Goal: Task Accomplishment & Management: Complete application form

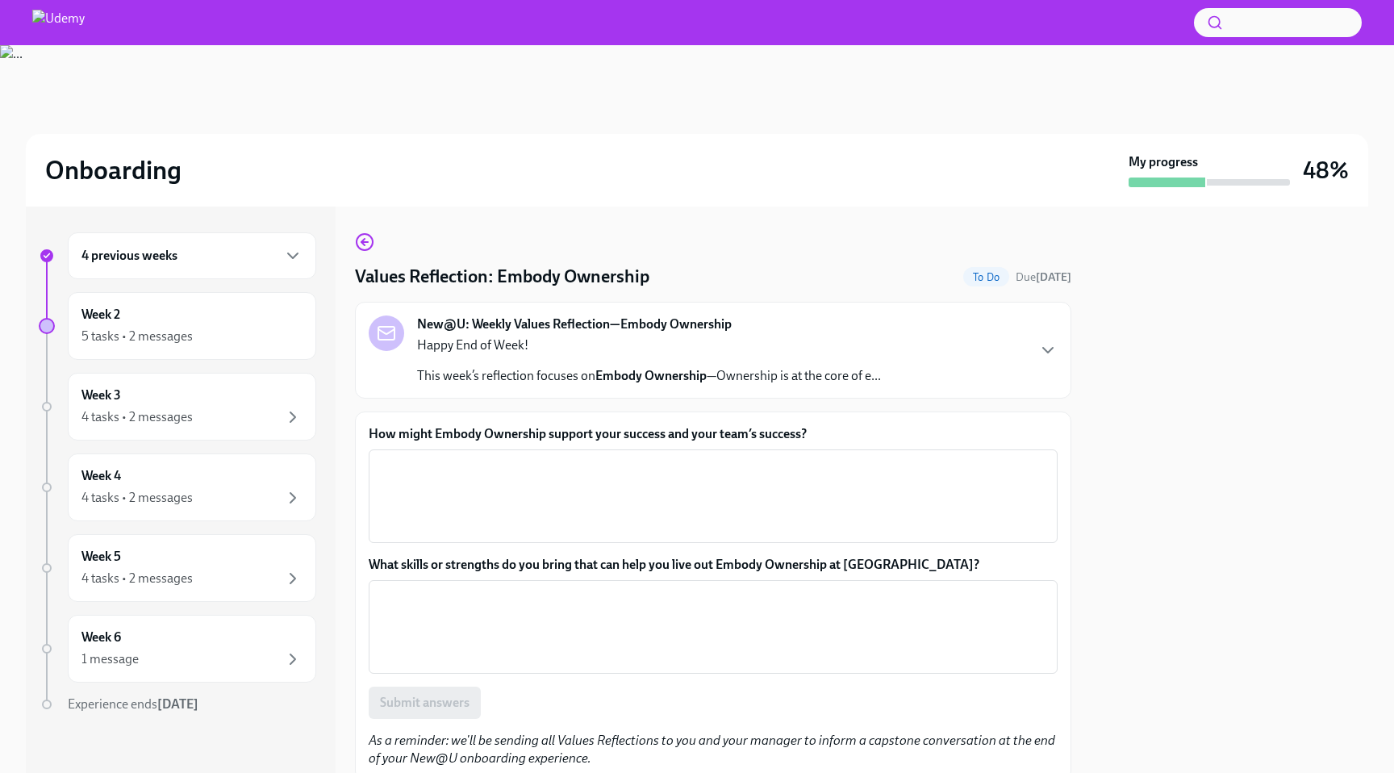
scroll to position [52, 0]
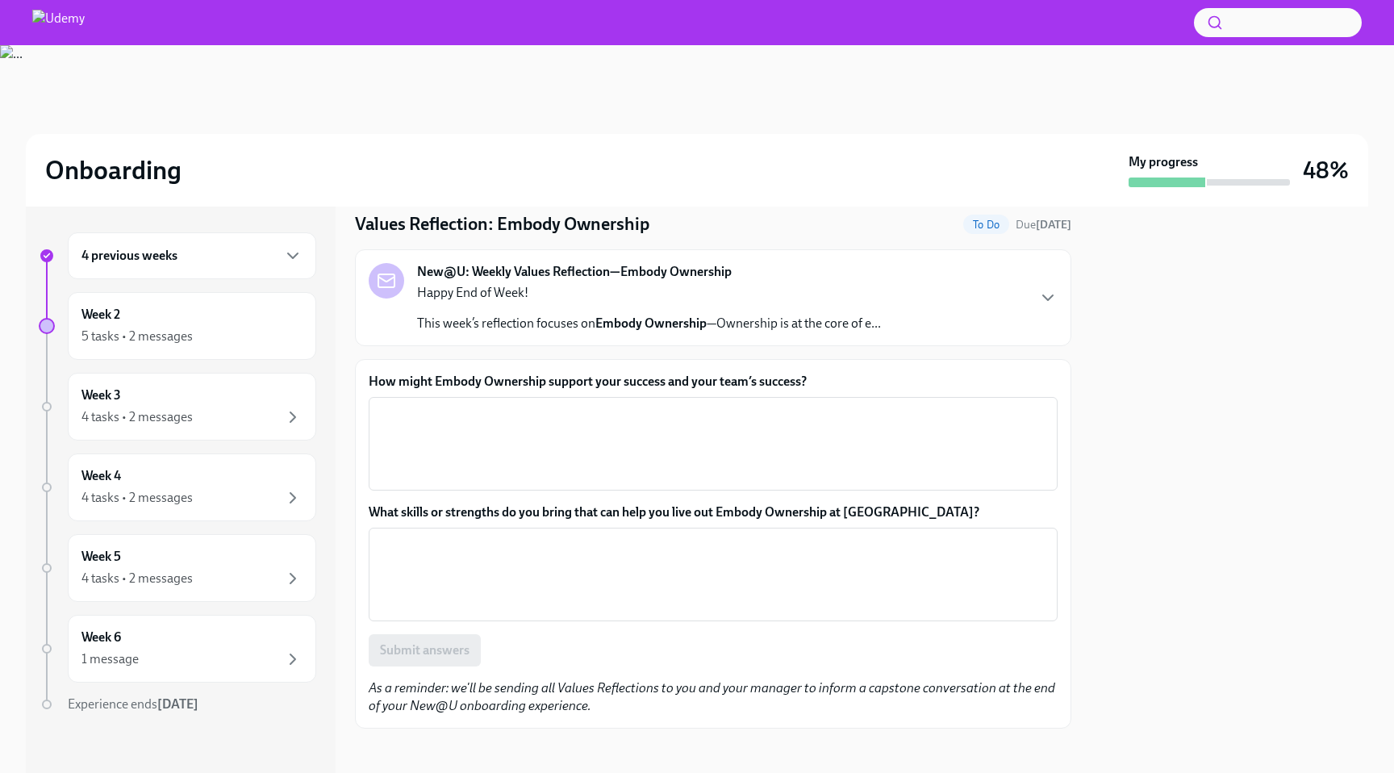
click at [736, 326] on p "This week’s reflection focuses on Embody Ownership —Ownership is at the core of…" at bounding box center [649, 324] width 464 height 18
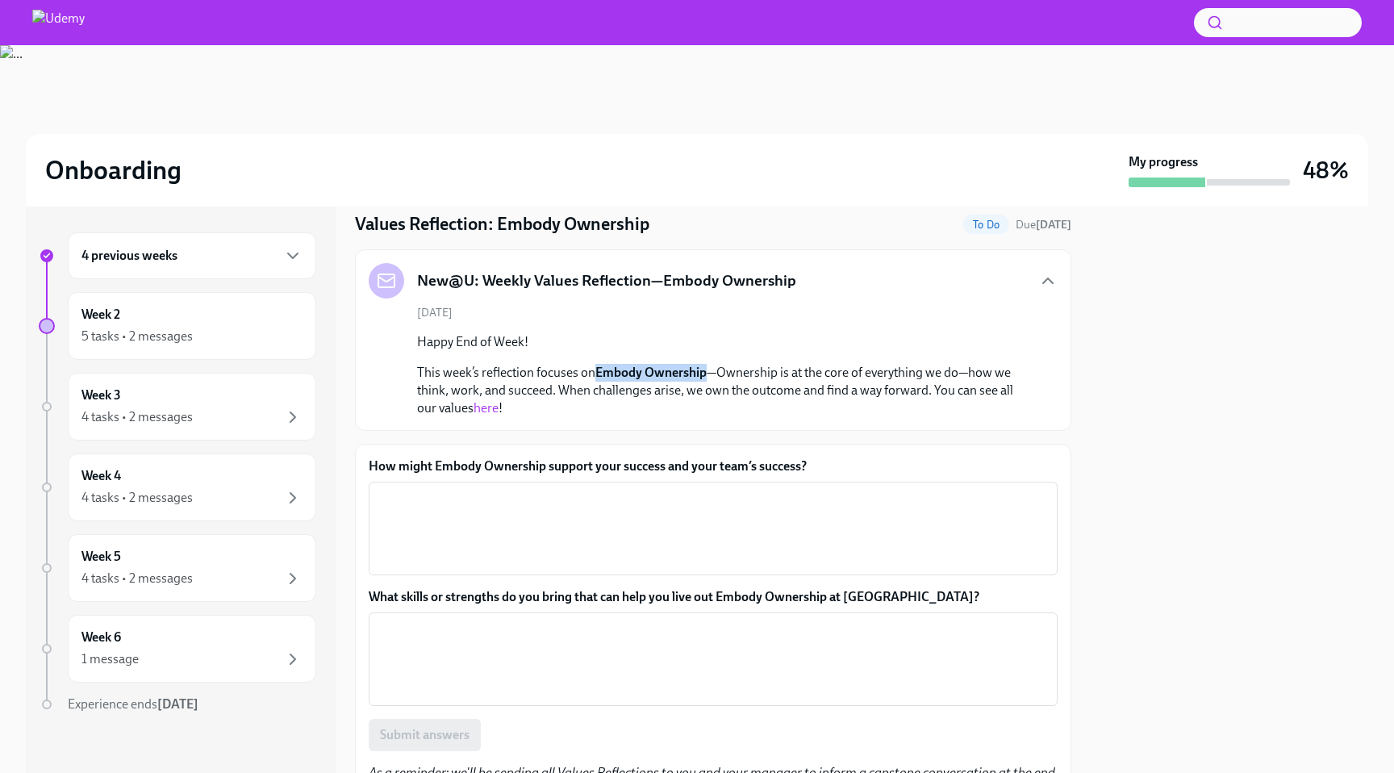
drag, startPoint x: 594, startPoint y: 369, endPoint x: 707, endPoint y: 374, distance: 113.1
click at [707, 374] on p "This week’s reflection focuses on Embody Ownership —Ownership is at the core of…" at bounding box center [724, 390] width 615 height 53
copy p "Embody Ownership"
click at [485, 410] on link "here" at bounding box center [485, 407] width 25 height 15
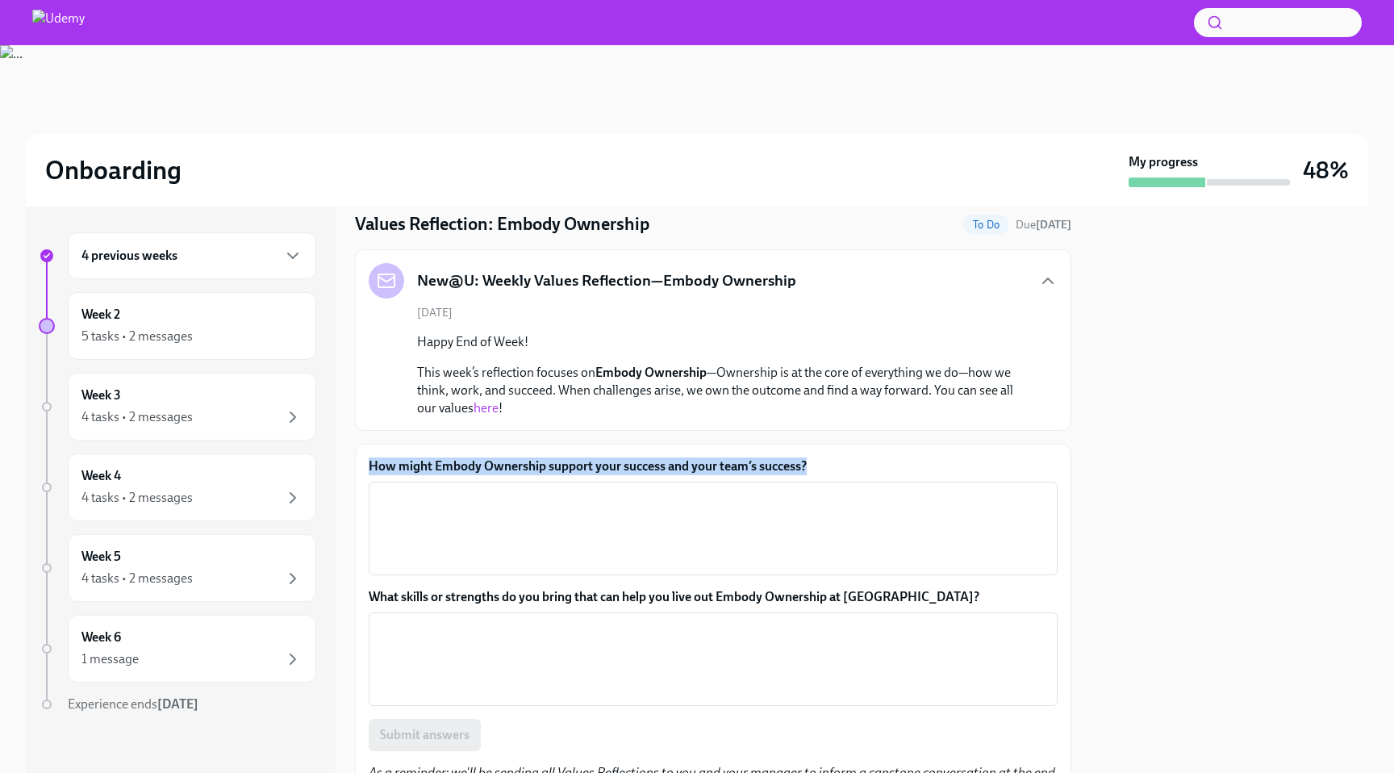
drag, startPoint x: 847, startPoint y: 469, endPoint x: 370, endPoint y: 465, distance: 476.7
click at [370, 465] on label "How might Embody Ownership support your success and your team’s success?" at bounding box center [713, 466] width 689 height 18
copy label "How might Embody Ownership support your success and your team’s success?"
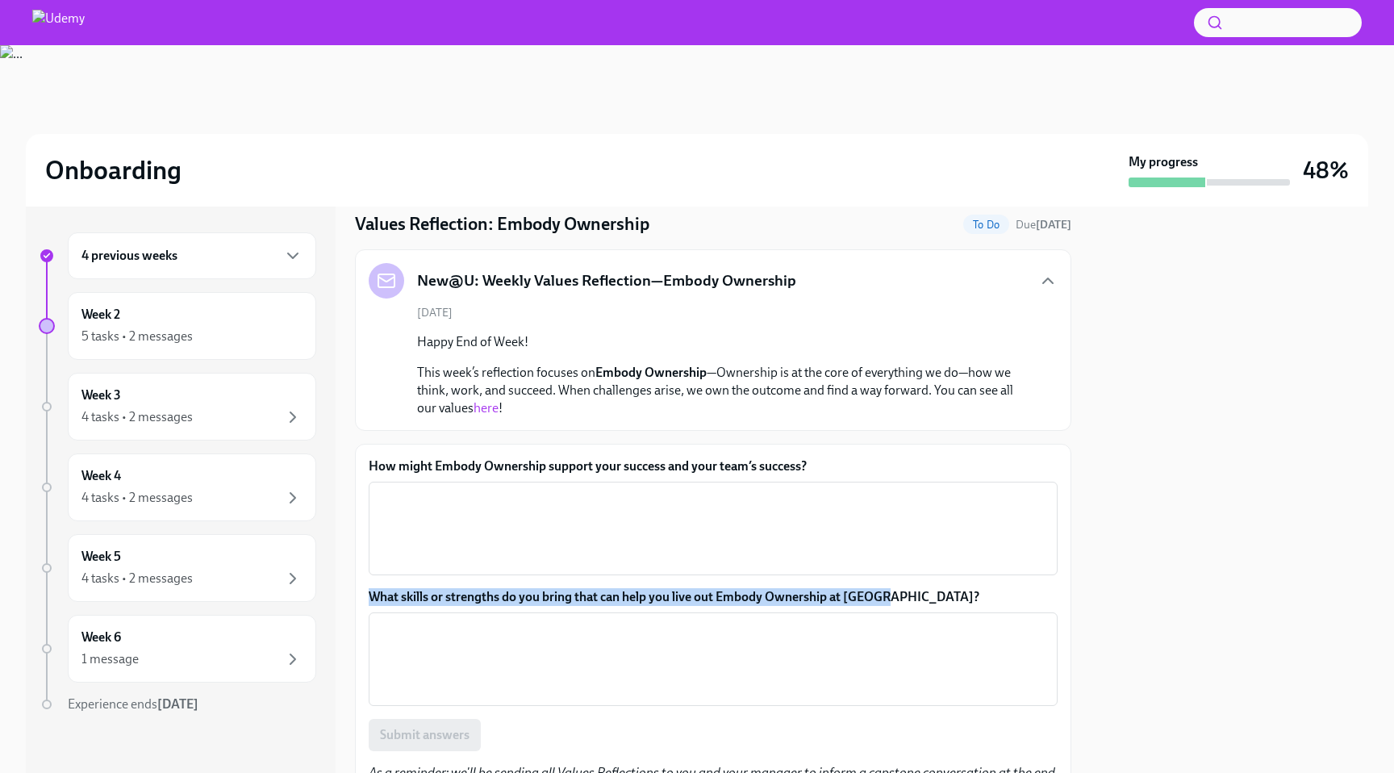
drag, startPoint x: 915, startPoint y: 600, endPoint x: 359, endPoint y: 600, distance: 555.8
click at [359, 600] on div "How might Embody Ownership support your success and your team’s success? x ​ Wh…" at bounding box center [713, 628] width 716 height 369
copy label "What skills or strengths do you bring that can help you live out Embody Ownersh…"
click at [464, 525] on textarea "How might Embody Ownership support your success and your team’s success?" at bounding box center [712, 528] width 669 height 77
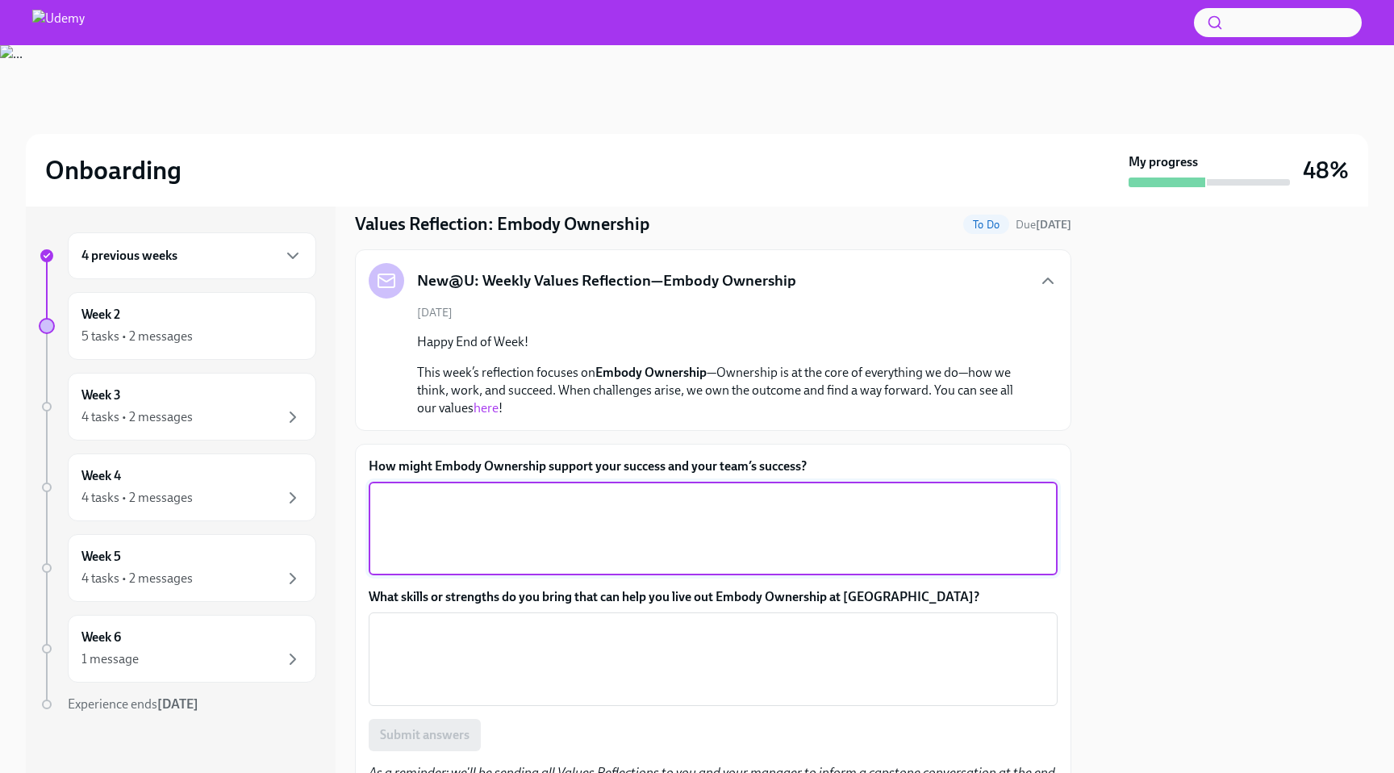
paste textarea "Embodying ownership helps me and my team stay accountable, move projects forwar…"
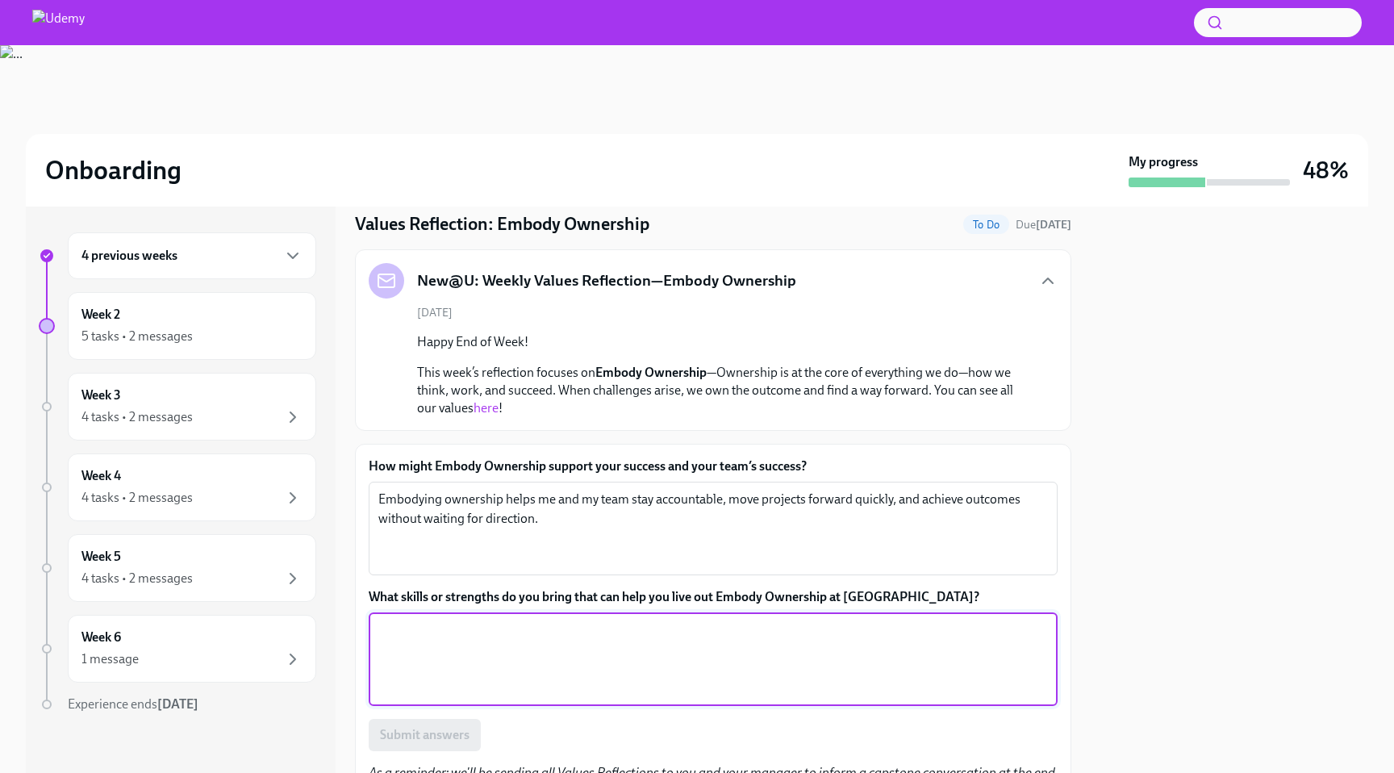
click at [528, 652] on textarea "What skills or strengths do you bring that can help you live out Embody Ownersh…" at bounding box center [712, 658] width 669 height 77
click at [715, 497] on textarea "Embodying ownership helps me and my team stay accountable, move projects forwar…" at bounding box center [712, 528] width 669 height 77
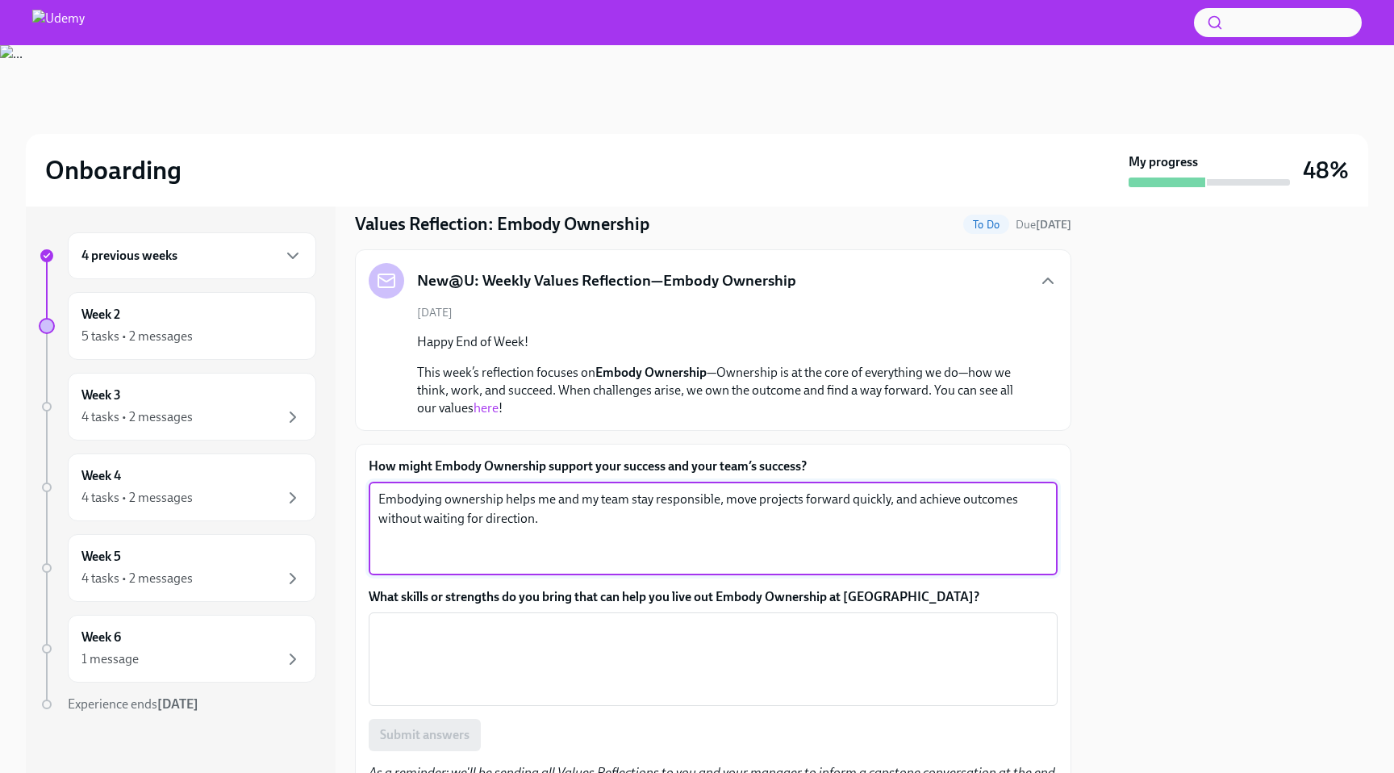
click at [711, 523] on textarea "Embodying ownership helps me and my team stay responsible, move projects forwar…" at bounding box center [712, 528] width 669 height 77
type textarea "Embodying ownership helps me and my team stay responsible, move projects forwar…"
click at [580, 690] on textarea "What skills or strengths do you bring that can help you live out Embody Ownersh…" at bounding box center [712, 658] width 669 height 77
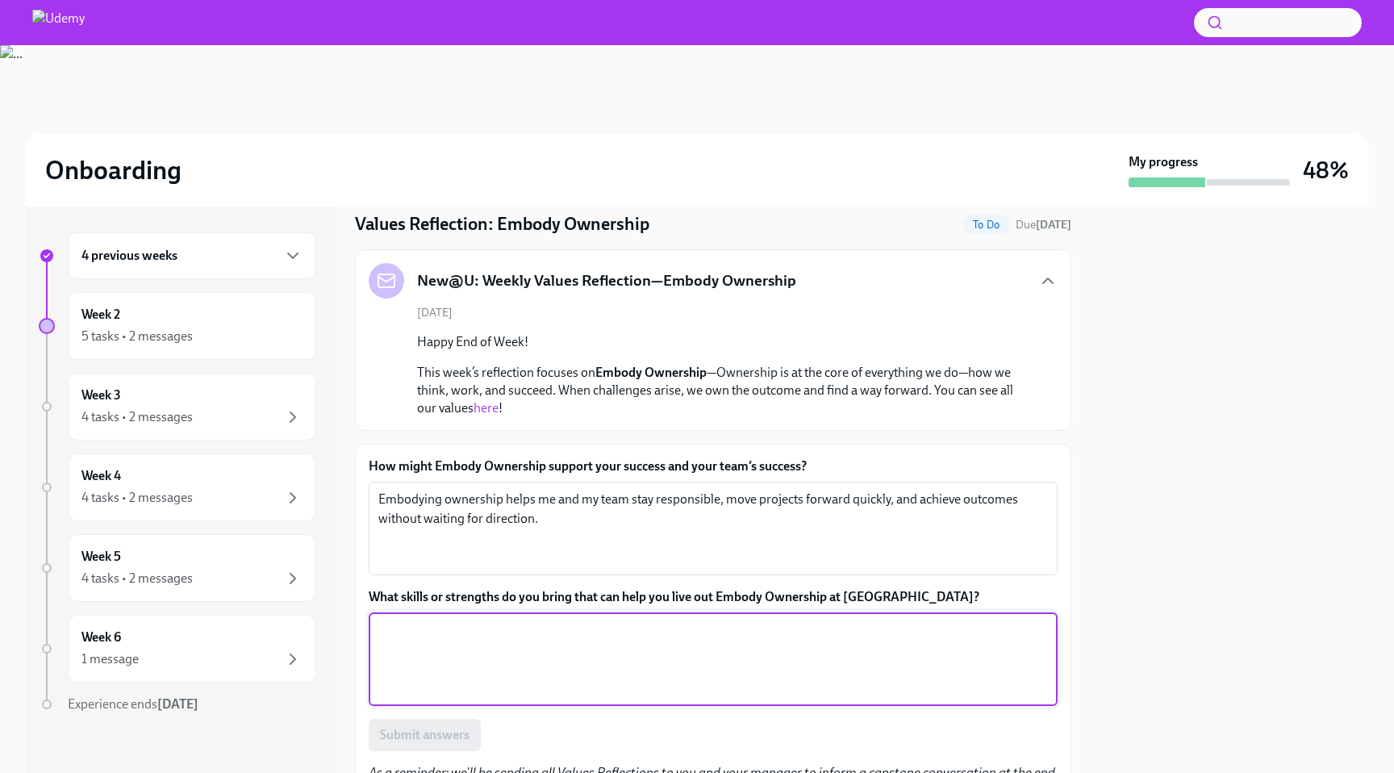
paste textarea "I bring strong follow-through, clear communication, and collaboration skills th…"
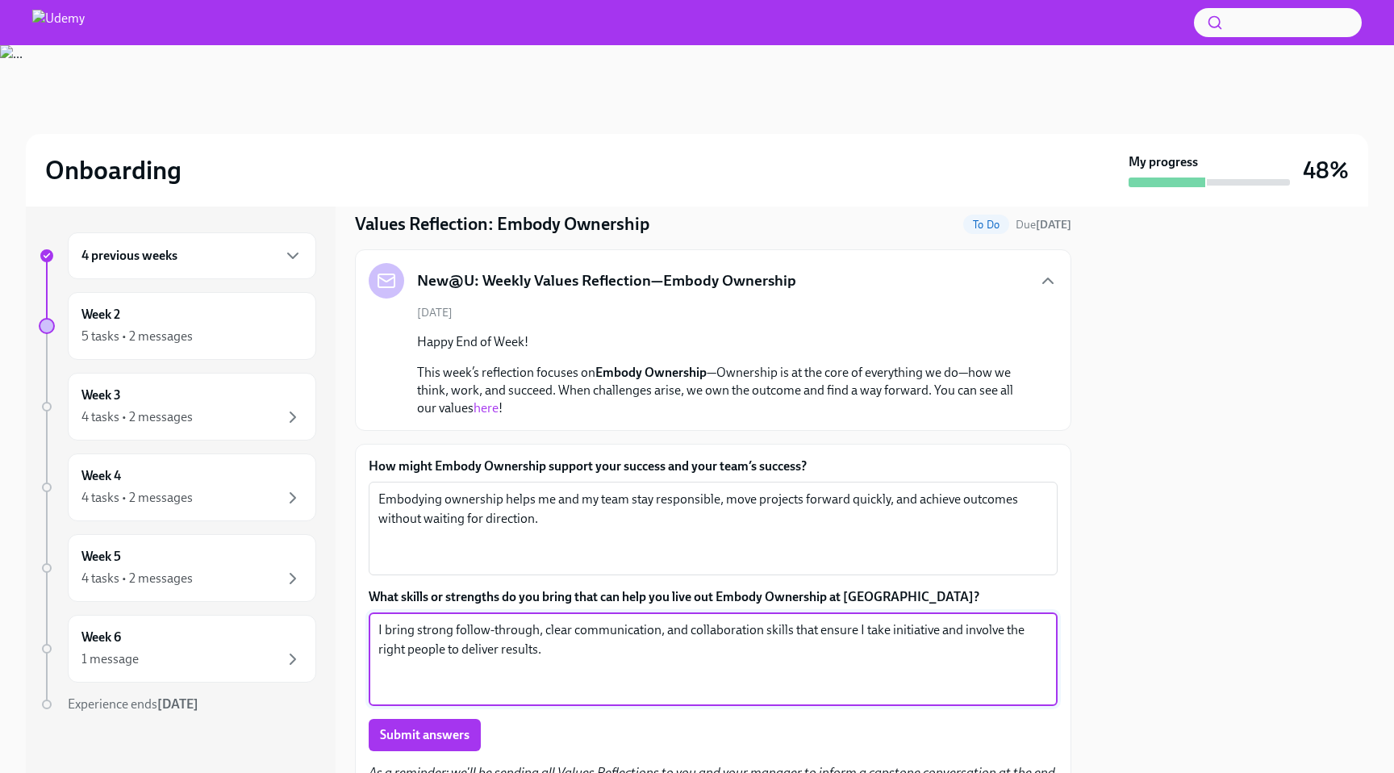
click at [560, 646] on textarea "I bring strong follow-through, clear communication, and collaboration skills th…" at bounding box center [712, 658] width 669 height 77
paste textarea "reliability"
click at [595, 668] on textarea "I bring reliability, clear communication, and collaboration skills that ensure …" at bounding box center [712, 658] width 669 height 77
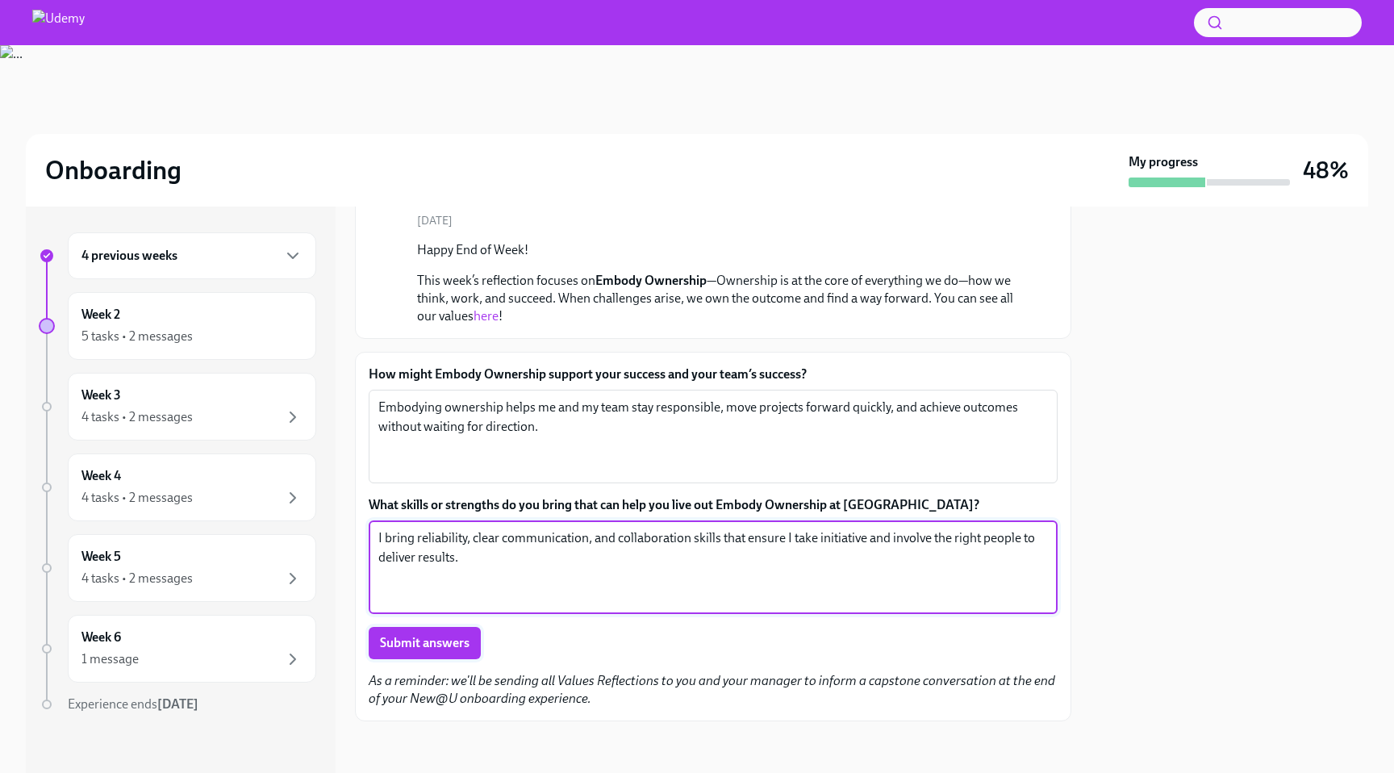
type textarea "I bring reliability, clear communication, and collaboration skills that ensure …"
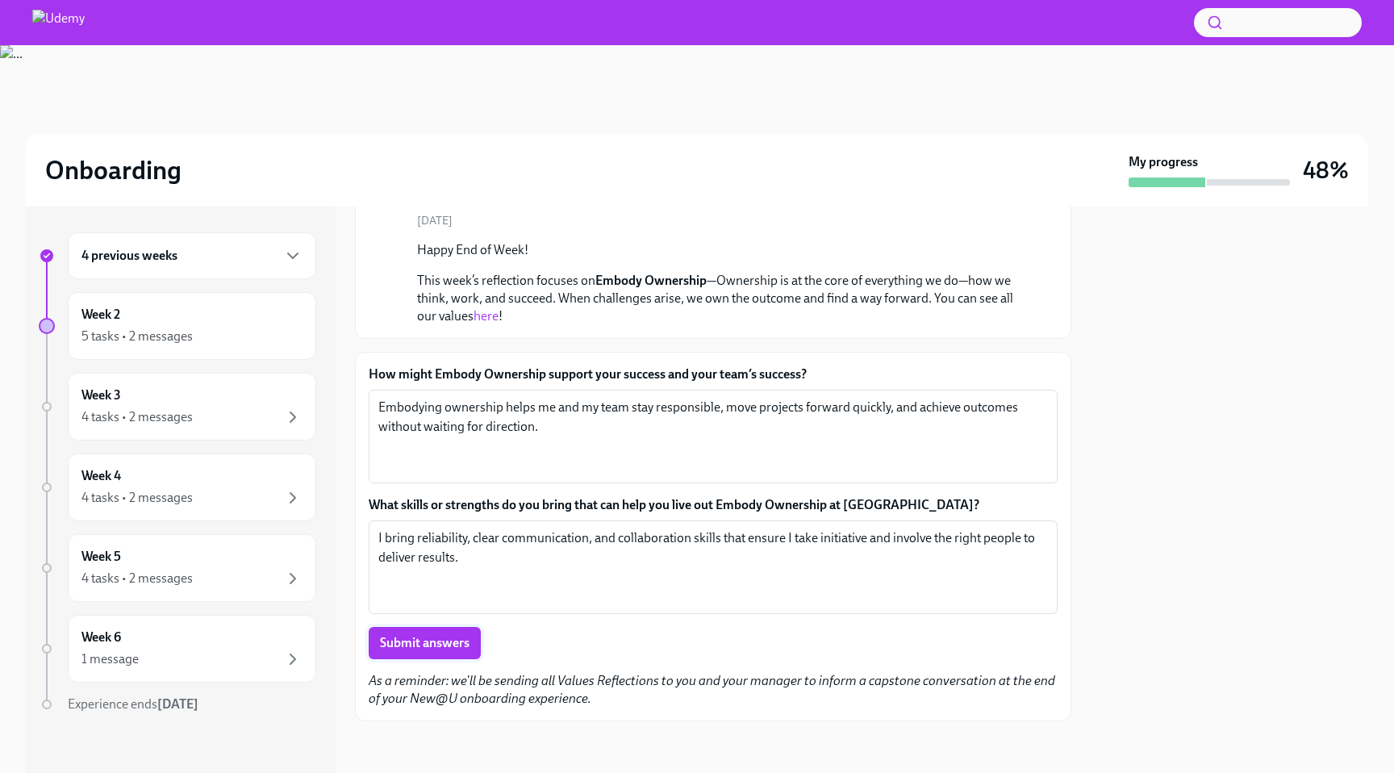
click at [456, 632] on button "Submit answers" at bounding box center [425, 643] width 112 height 32
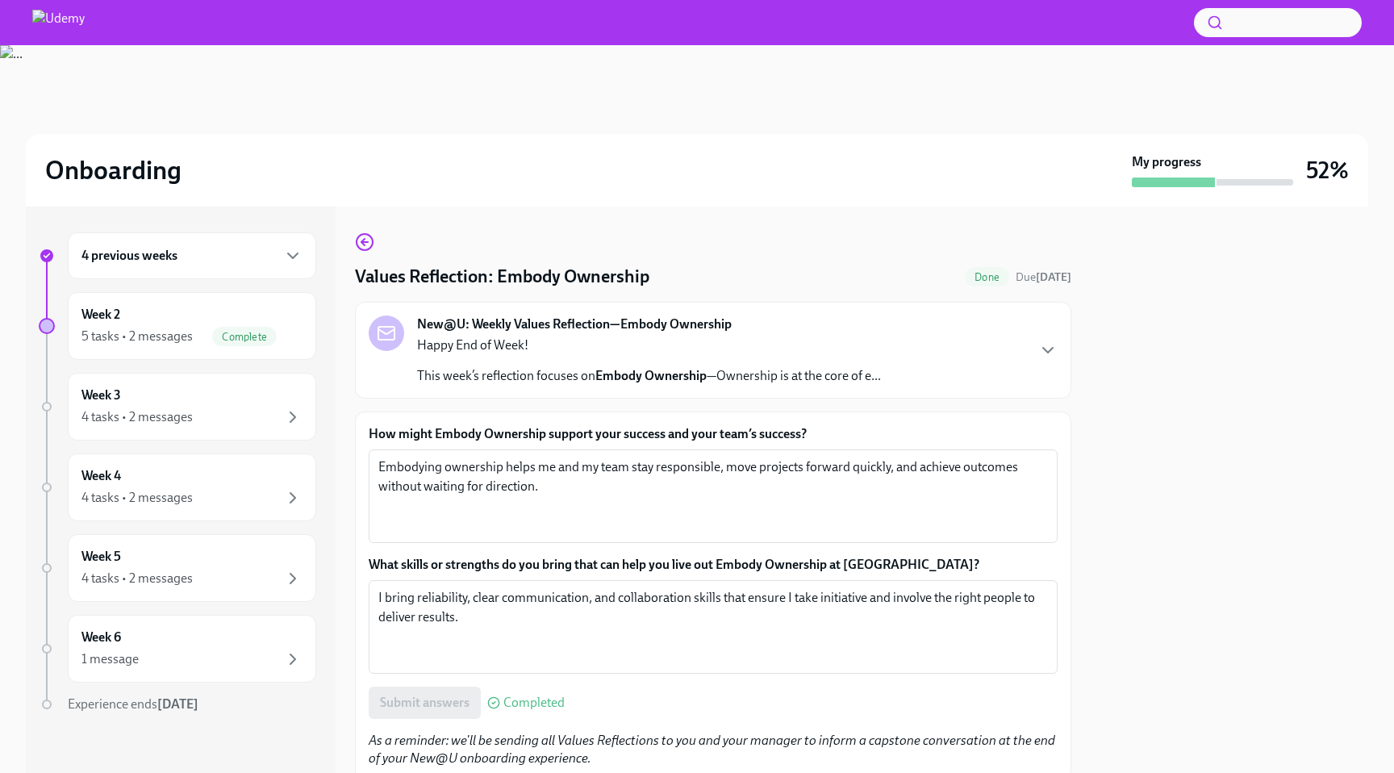
click at [267, 262] on div "4 previous weeks" at bounding box center [191, 255] width 221 height 19
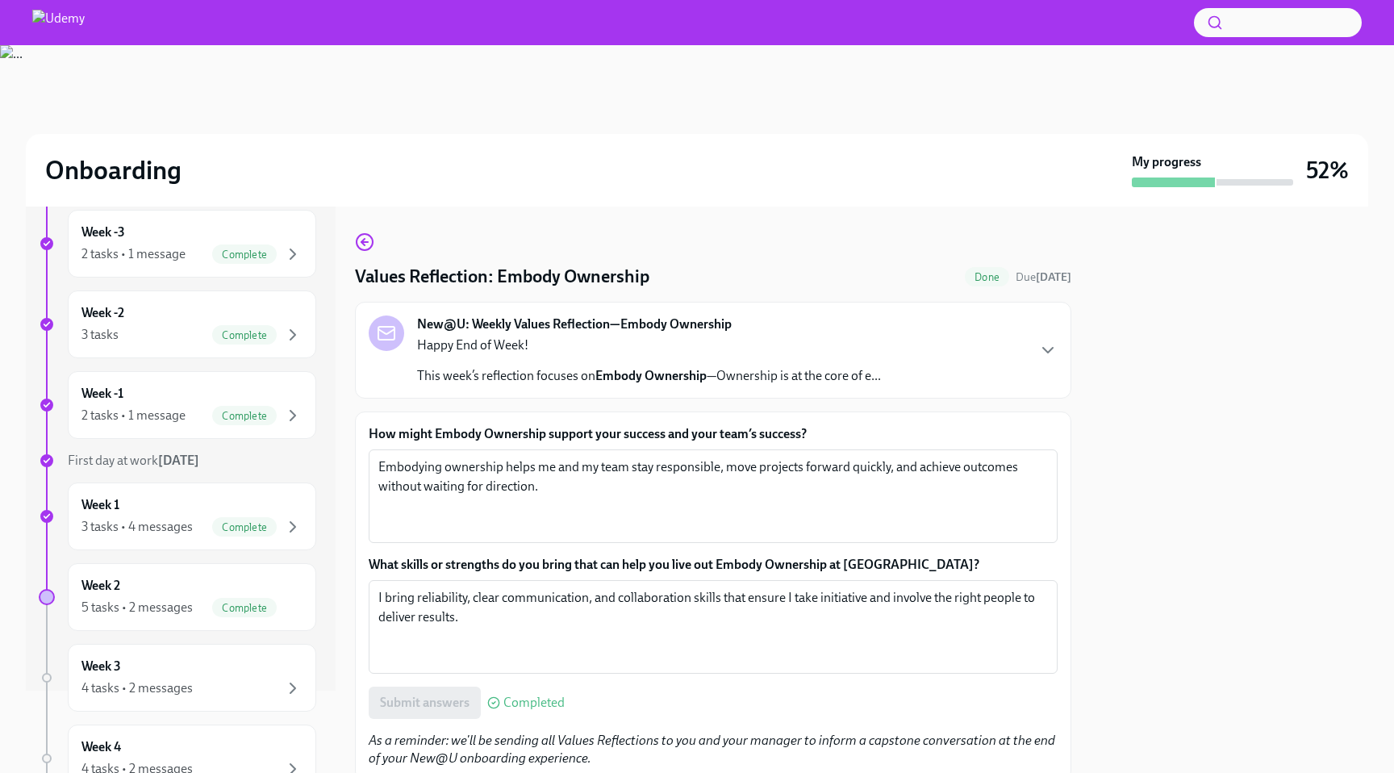
scroll to position [115, 0]
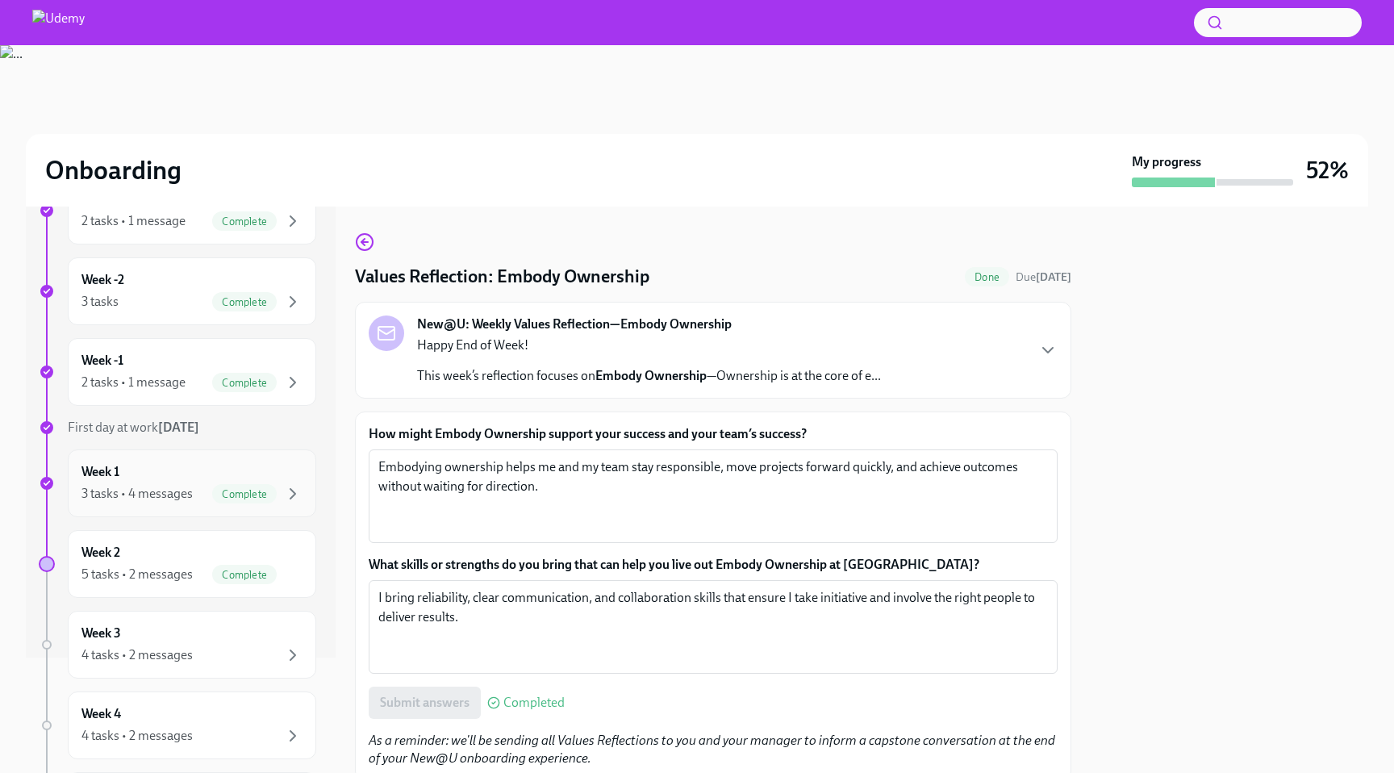
click at [206, 487] on div "3 tasks • 4 messages Complete" at bounding box center [191, 493] width 221 height 19
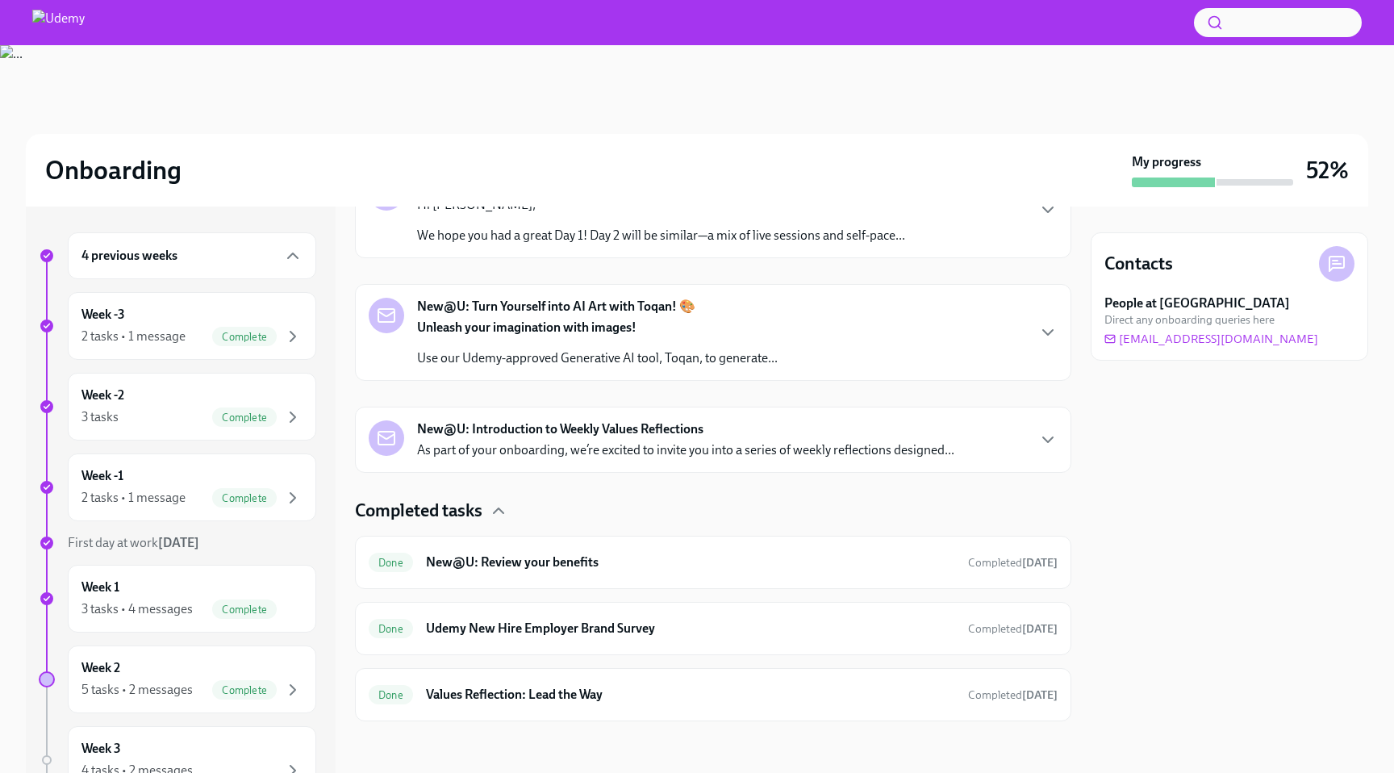
scroll to position [403, 0]
click at [607, 690] on h6 "Values Reflection: Lead the Way" at bounding box center [690, 695] width 529 height 18
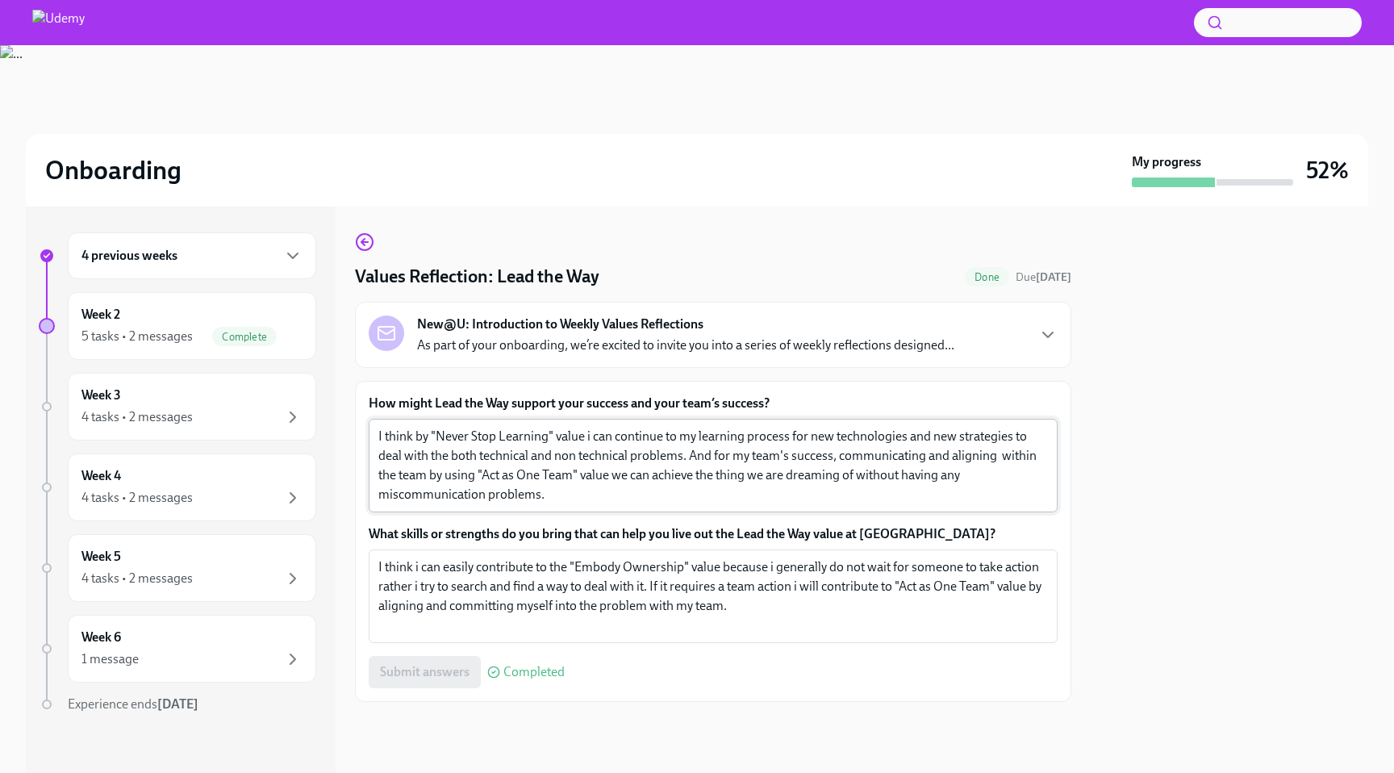
click at [620, 486] on textarea "I think by "Never Stop Learning" value i can continue to my learning process fo…" at bounding box center [712, 465] width 669 height 77
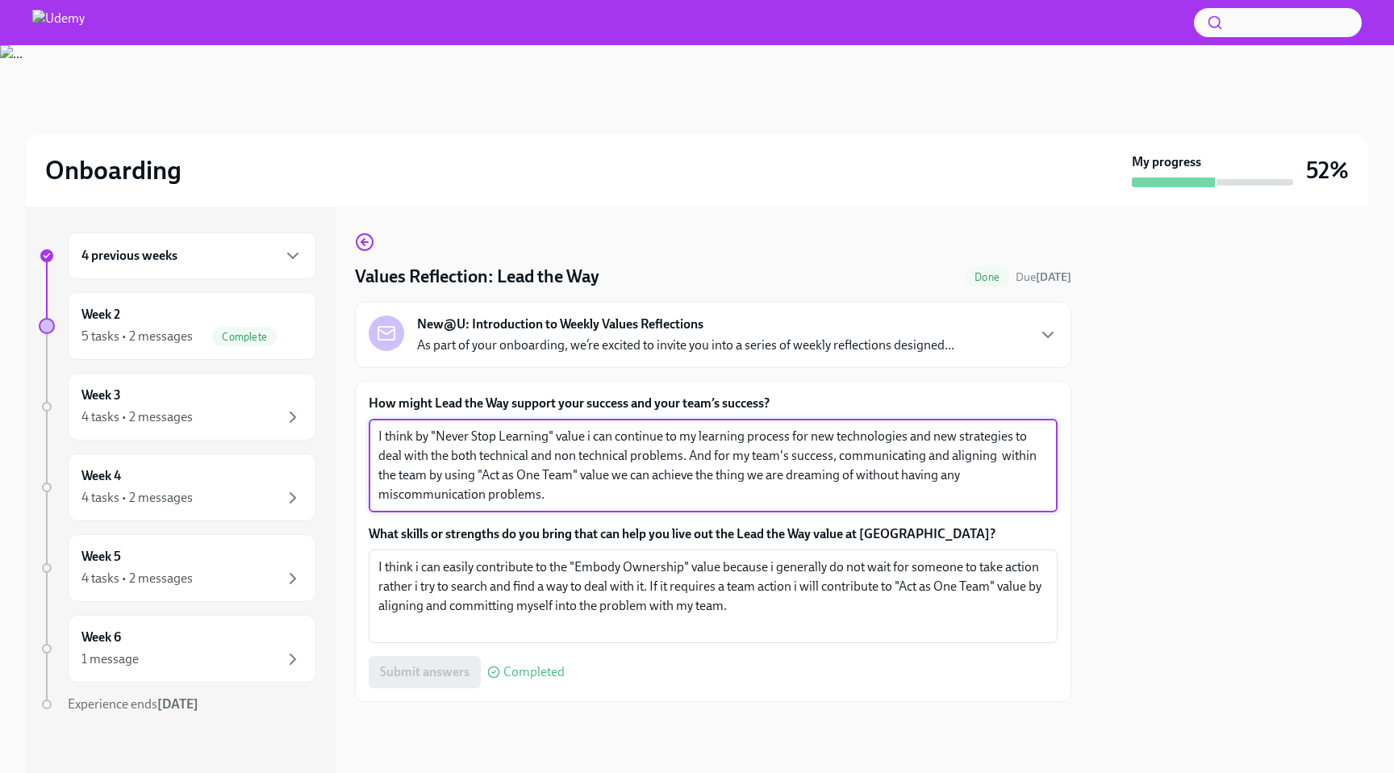
click at [450, 680] on div "Submit answers Completed" at bounding box center [713, 672] width 689 height 32
click at [557, 478] on textarea "I think by "Never Stop Learning" value i can continue to my learning process fo…" at bounding box center [712, 465] width 669 height 77
click at [618, 491] on textarea "I think by "Never Stop Learning" value i can continue to my learning process fo…" at bounding box center [712, 465] width 669 height 77
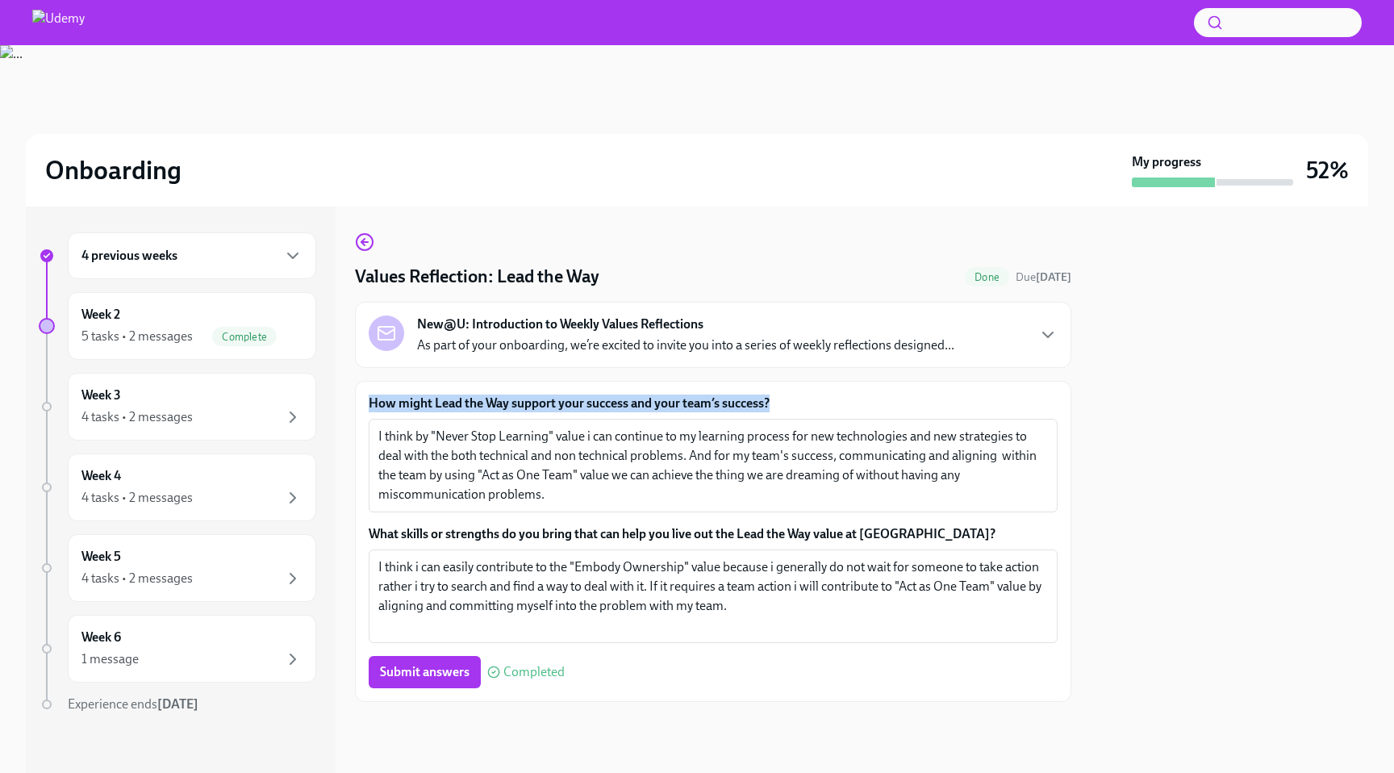
drag, startPoint x: 782, startPoint y: 405, endPoint x: 371, endPoint y: 403, distance: 411.4
click at [371, 403] on label "How might Lead the Way support your success and your team’s success?" at bounding box center [713, 403] width 689 height 18
copy label "How might Lead the Way support your success and your team’s success?"
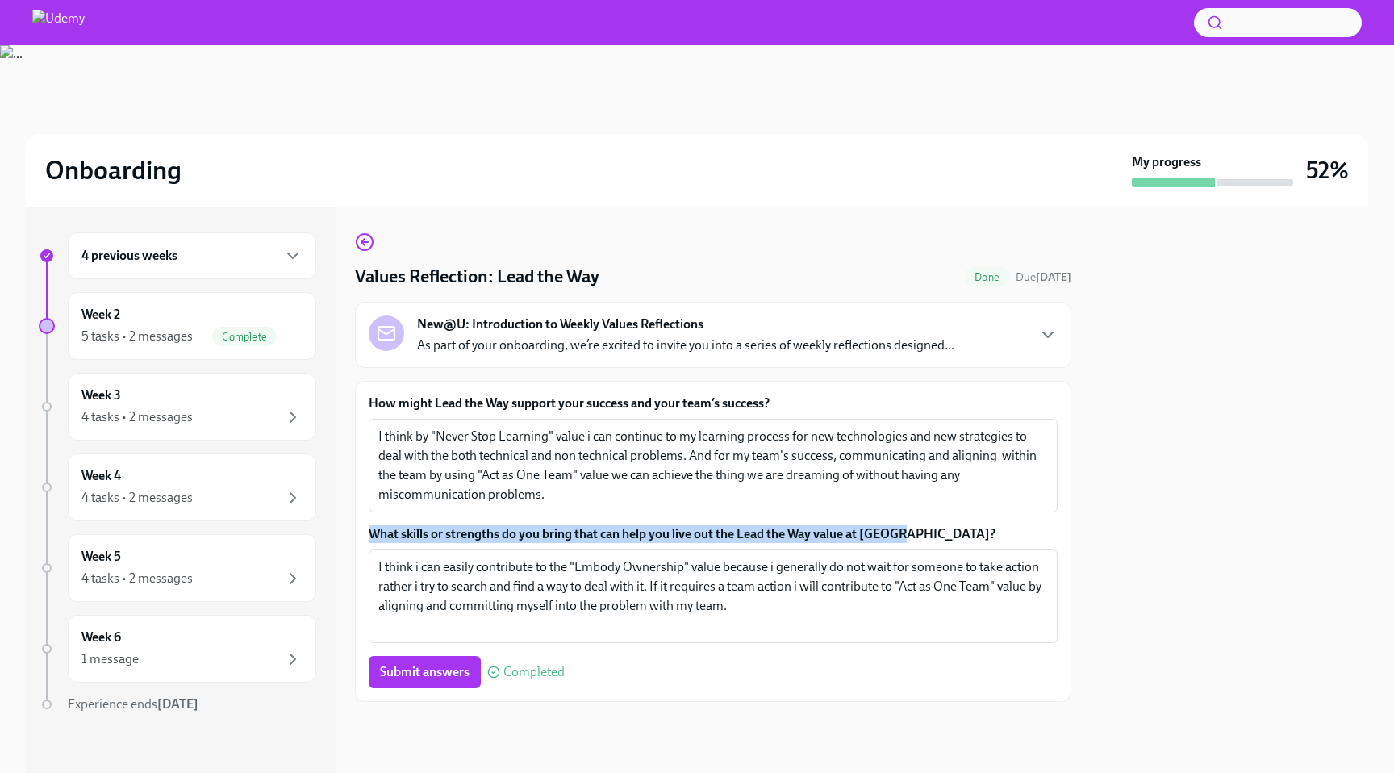
drag, startPoint x: 908, startPoint y: 529, endPoint x: 373, endPoint y: 522, distance: 535.6
click at [373, 522] on div "How might Lead the Way support your success and your team’s success? I think by…" at bounding box center [713, 541] width 689 height 294
copy label "What skills or strengths do you bring that can help you live out the Lead the W…"
click at [586, 495] on textarea "I think by "Never Stop Learning" value i can continue to my learning process fo…" at bounding box center [712, 465] width 669 height 77
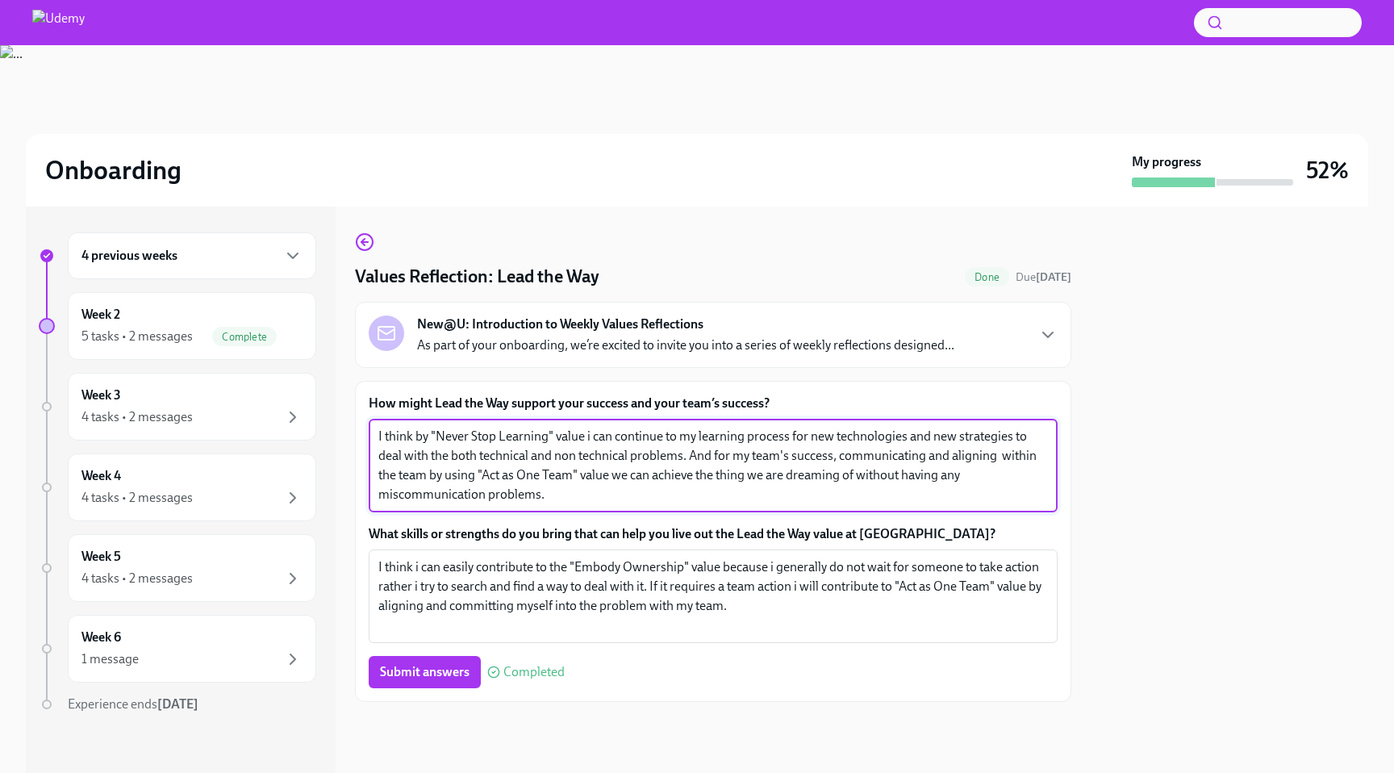
paste textarea "Leading the way helps me and my team stay proactive, quickly adapt to change, a…"
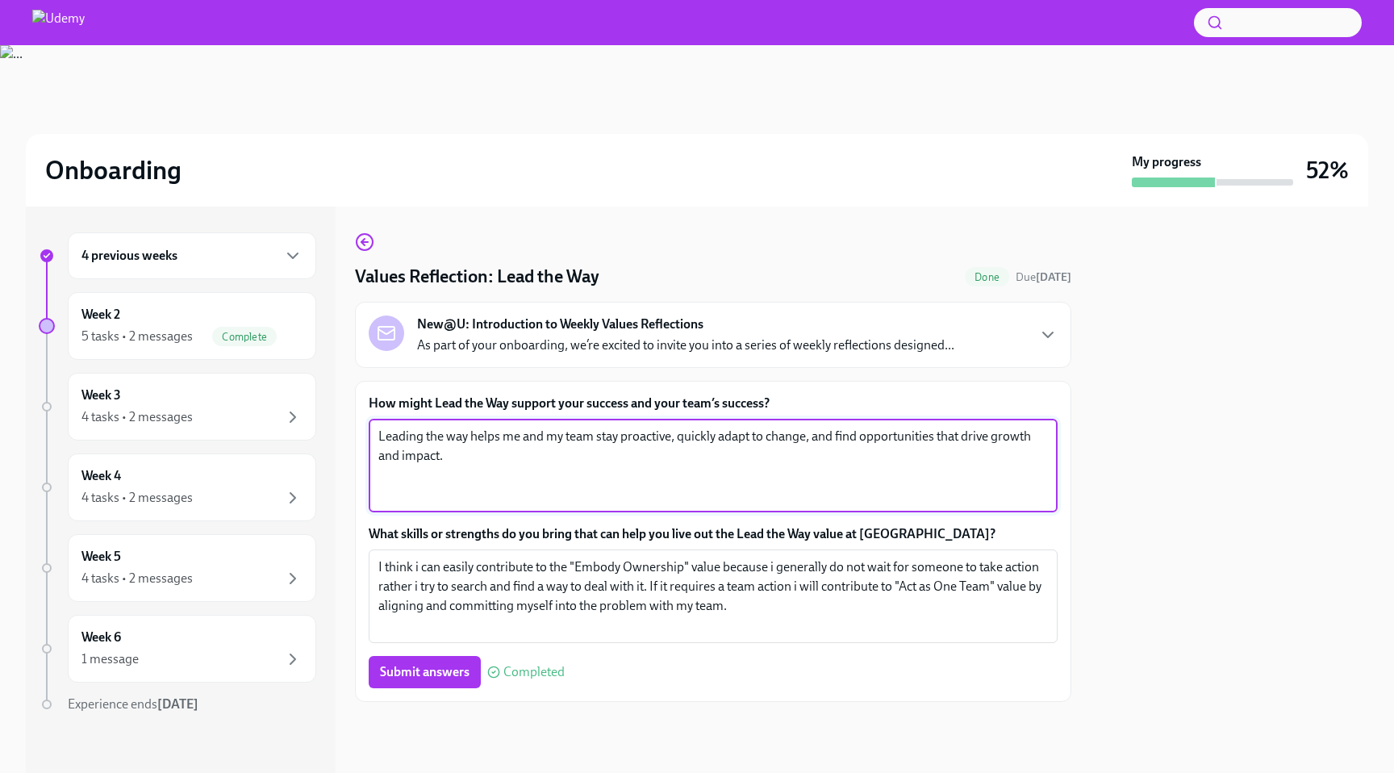
click at [584, 474] on textarea "Leading the way helps me and my team stay proactive, quickly adapt to change, a…" at bounding box center [712, 465] width 669 height 77
type textarea "Leading the way helps me and my team stay proactive, quickly adapt to change, a…"
click at [607, 565] on textarea "I think i can easily contribute to the "Embody Ownership" value because i gener…" at bounding box center [712, 595] width 669 height 77
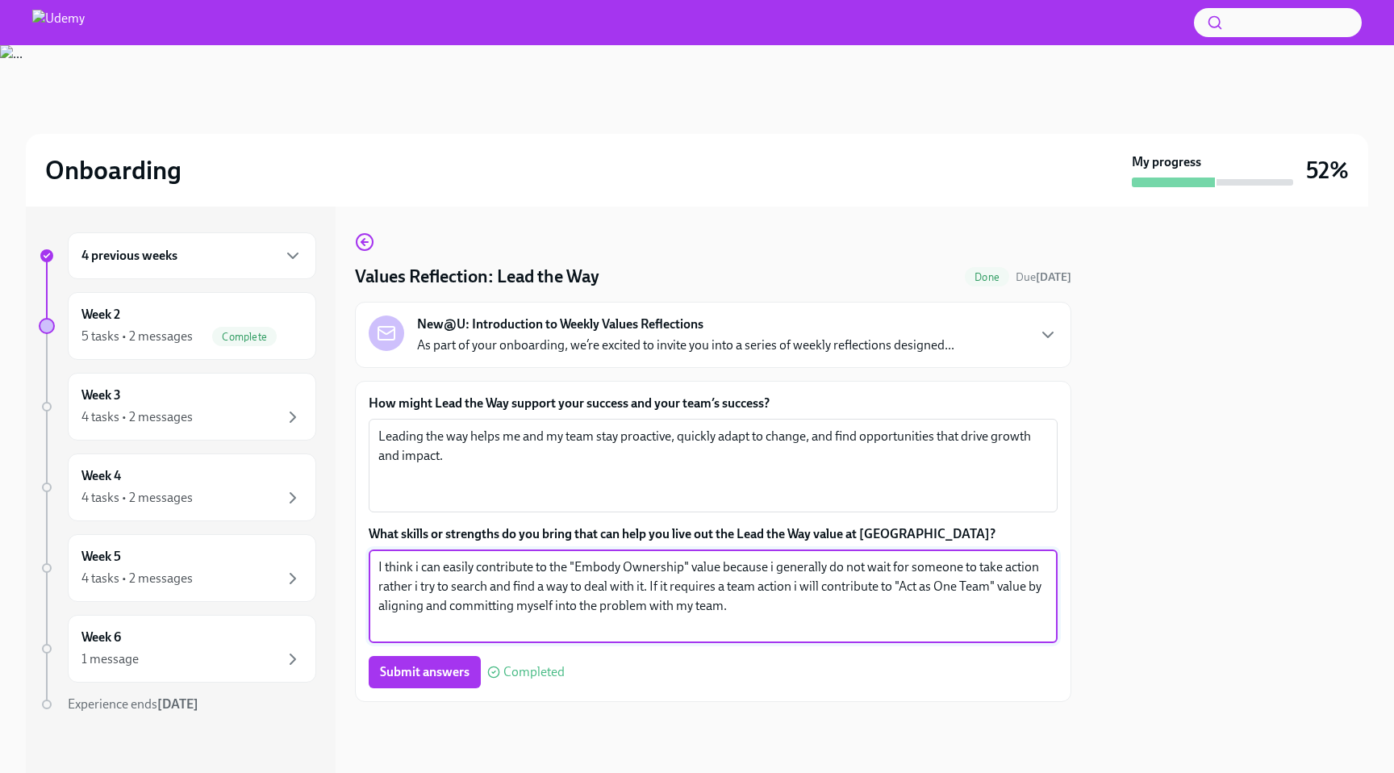
paste textarea "bring curiosity, adaptability, and a problem-solving mindset that enable me to …"
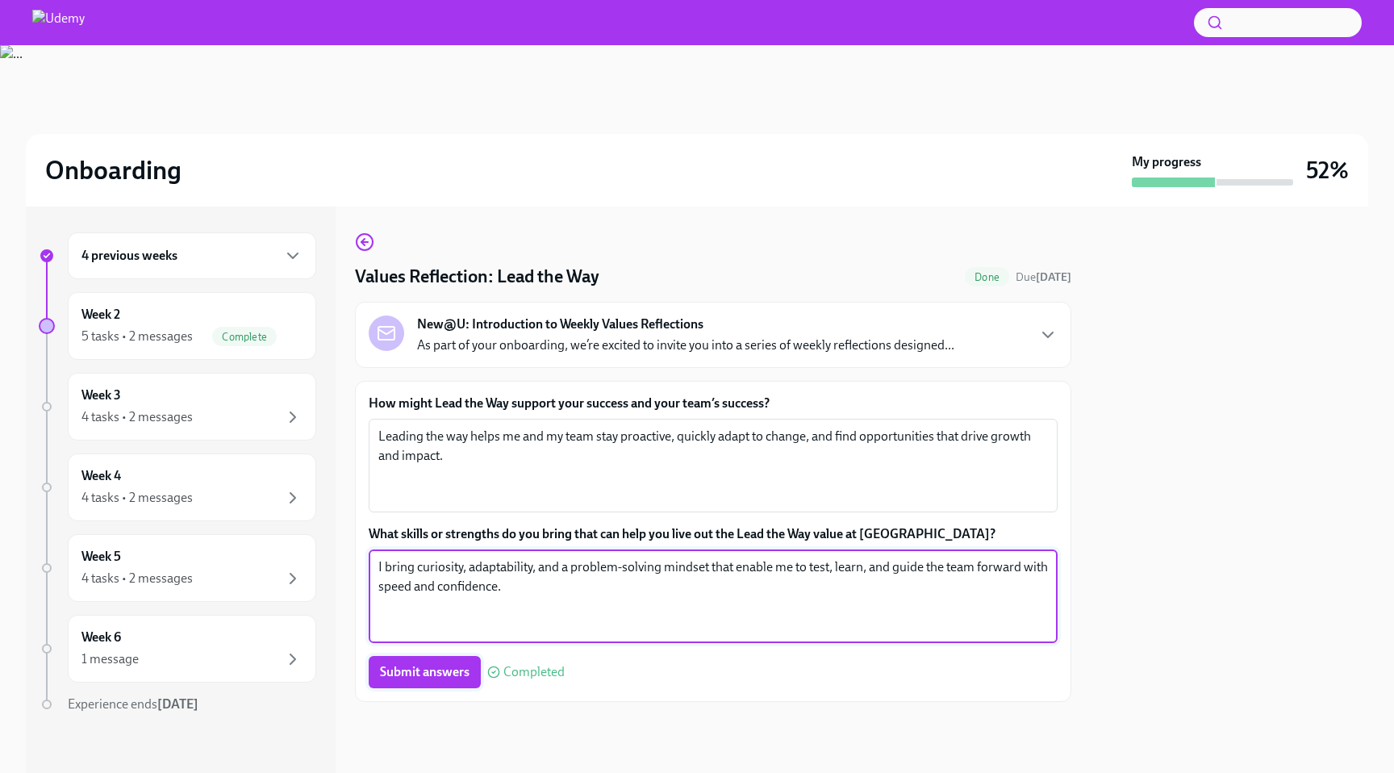
type textarea "I bring curiosity, adaptability, and a problem-solving mindset that enable me t…"
click at [441, 676] on span "Submit answers" at bounding box center [425, 672] width 90 height 16
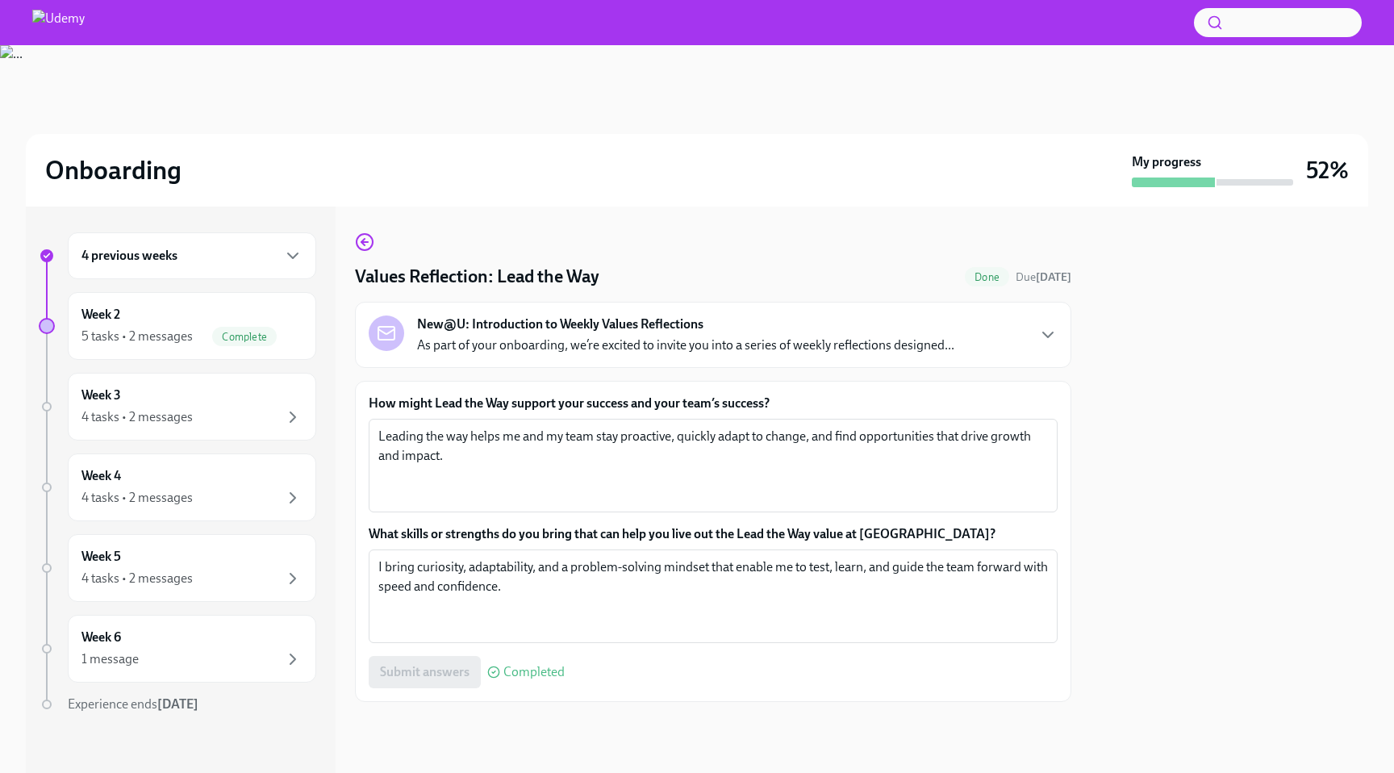
click at [257, 258] on div "4 previous weeks" at bounding box center [191, 255] width 221 height 19
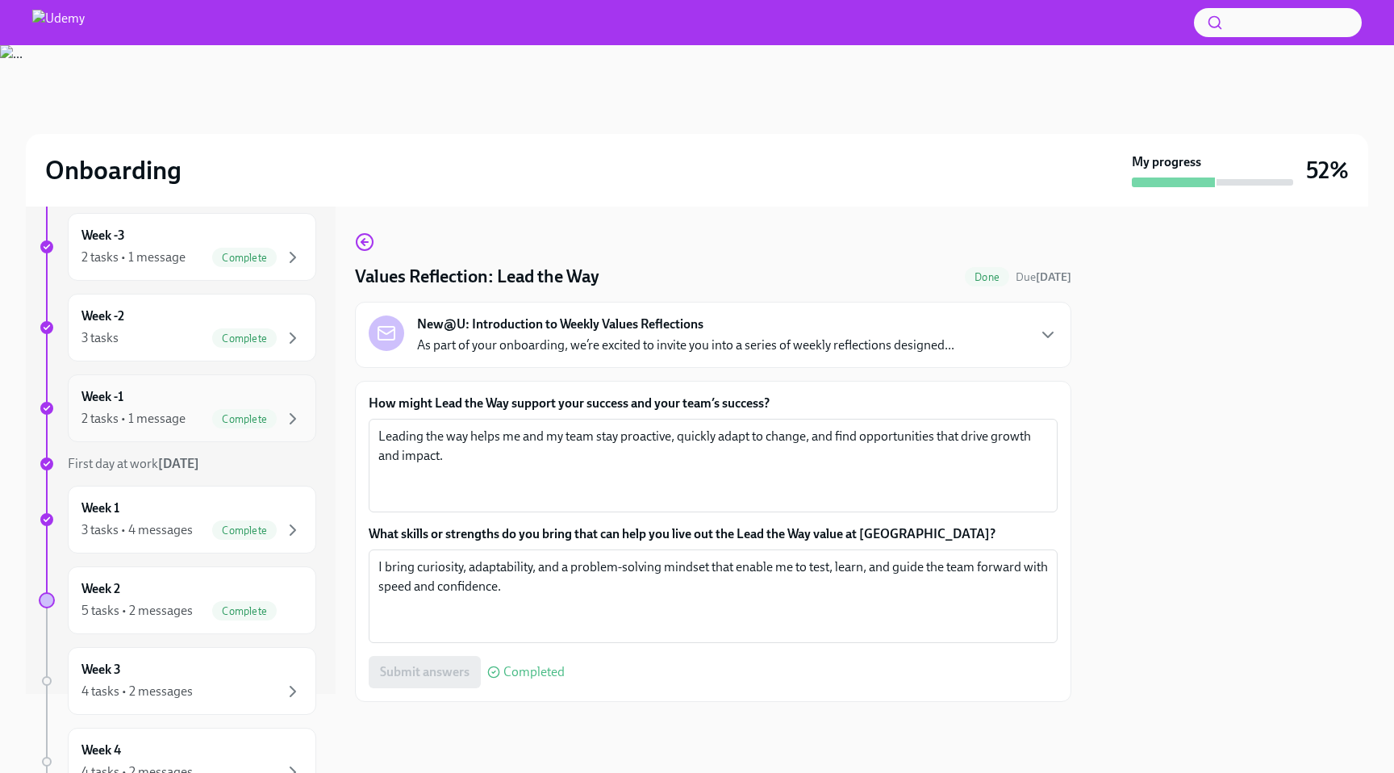
scroll to position [81, 0]
click at [166, 610] on div "5 tasks • 2 messages" at bounding box center [136, 609] width 111 height 18
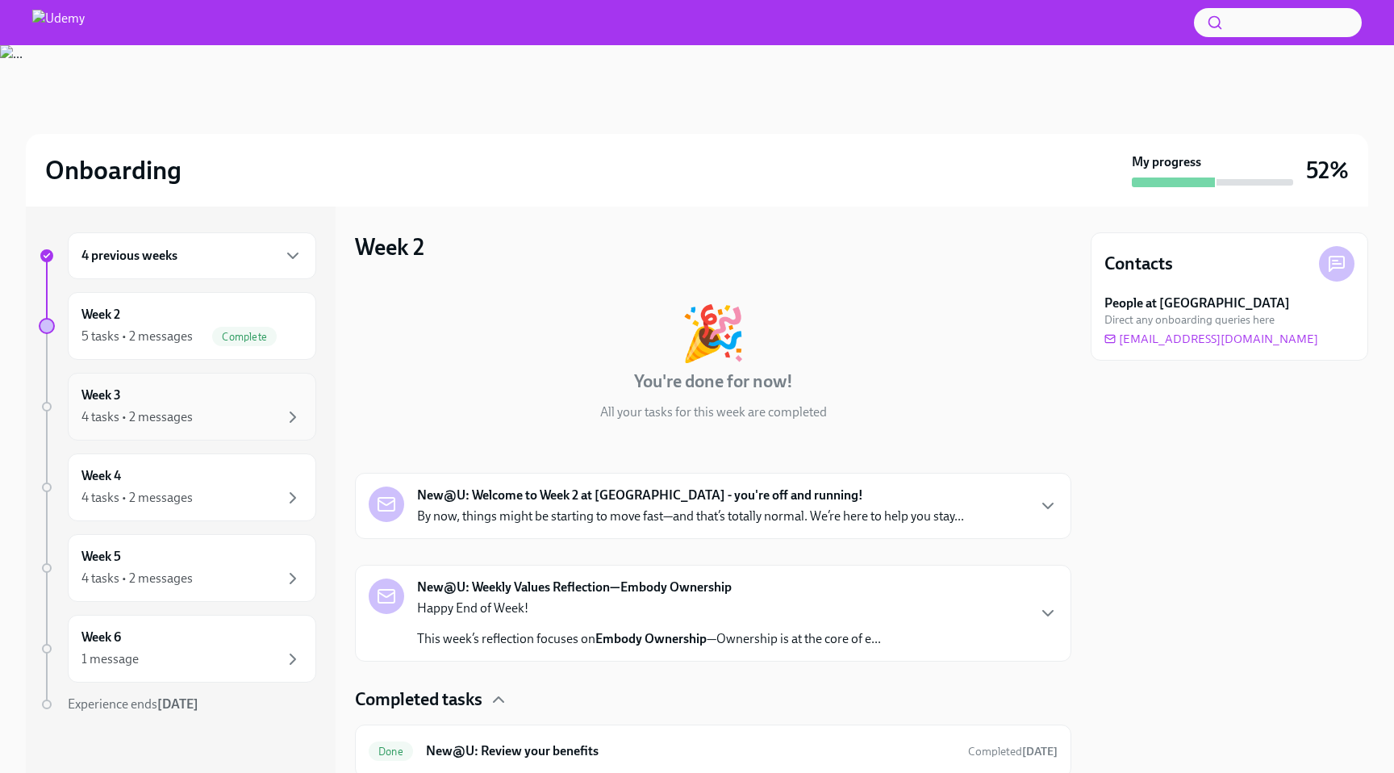
click at [180, 425] on div "4 tasks • 2 messages" at bounding box center [136, 417] width 111 height 18
